Goal: Check status: Check status

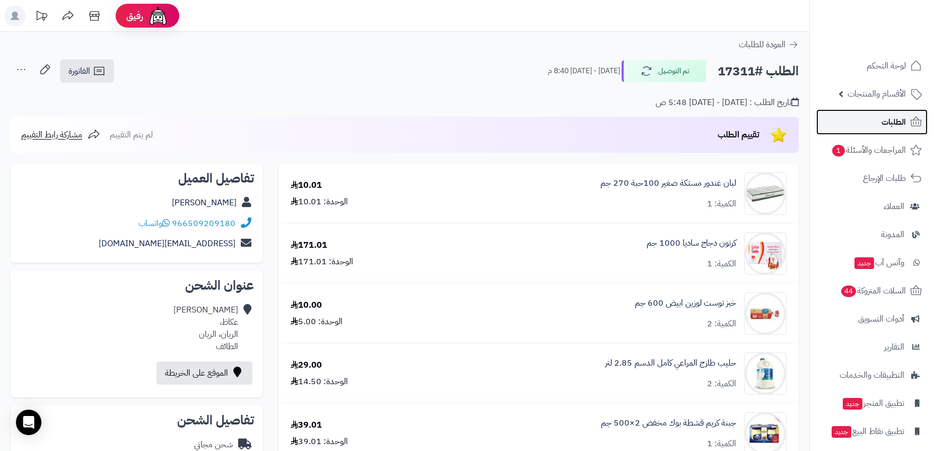
click at [883, 133] on link "الطلبات" at bounding box center [871, 121] width 111 height 25
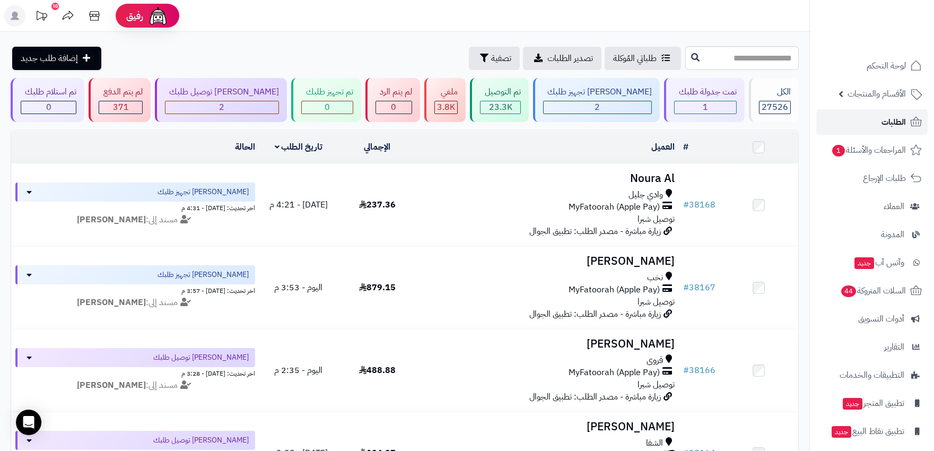
click at [899, 125] on span "الطلبات" at bounding box center [894, 122] width 24 height 15
